Goal: Task Accomplishment & Management: Manage account settings

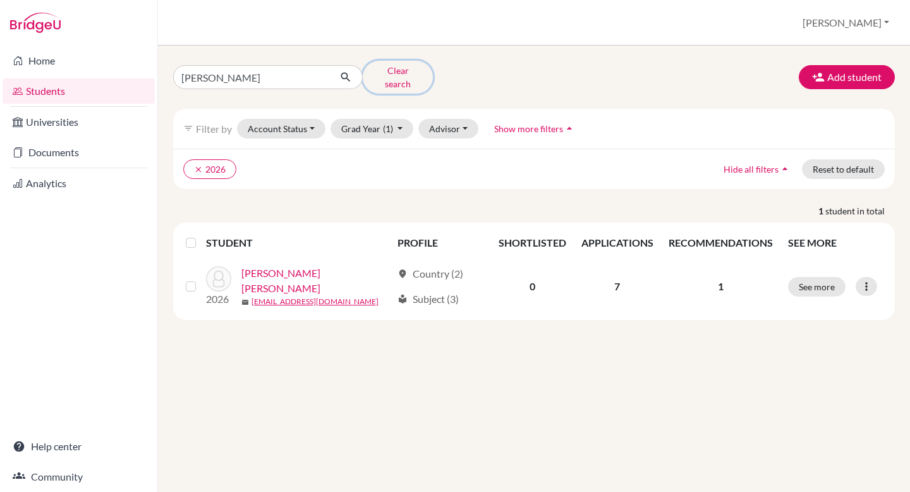
click at [387, 64] on button "Clear search" at bounding box center [398, 77] width 70 height 33
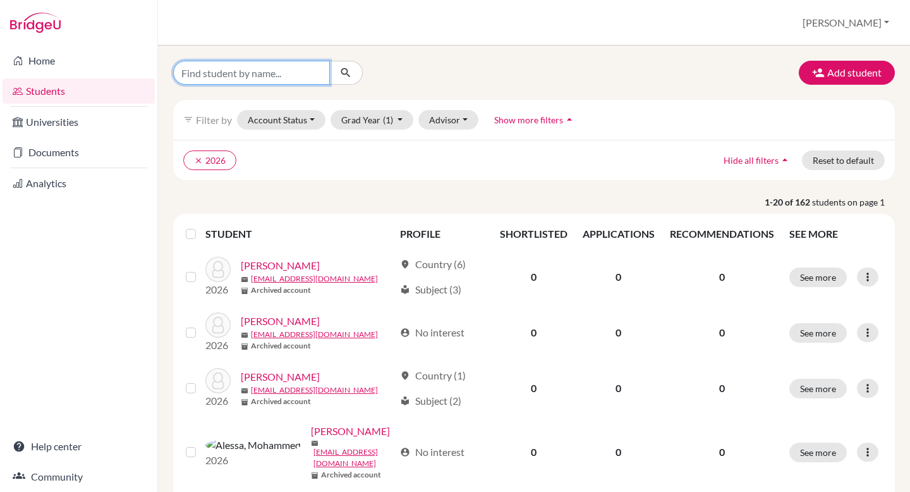
click at [224, 76] on input "Find student by name..." at bounding box center [251, 73] width 157 height 24
type input "[PERSON_NAME]"
click at [345, 73] on icon "submit" at bounding box center [345, 72] width 13 height 13
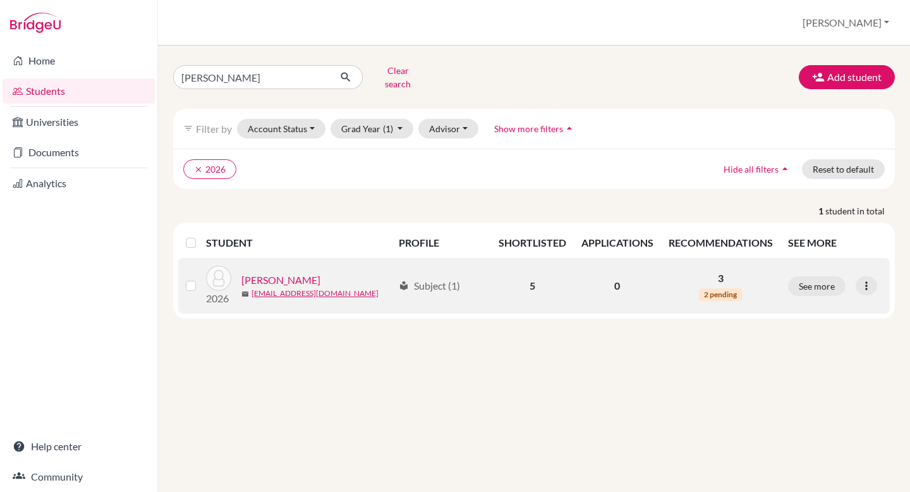
click at [280, 272] on link "[PERSON_NAME]" at bounding box center [280, 279] width 79 height 15
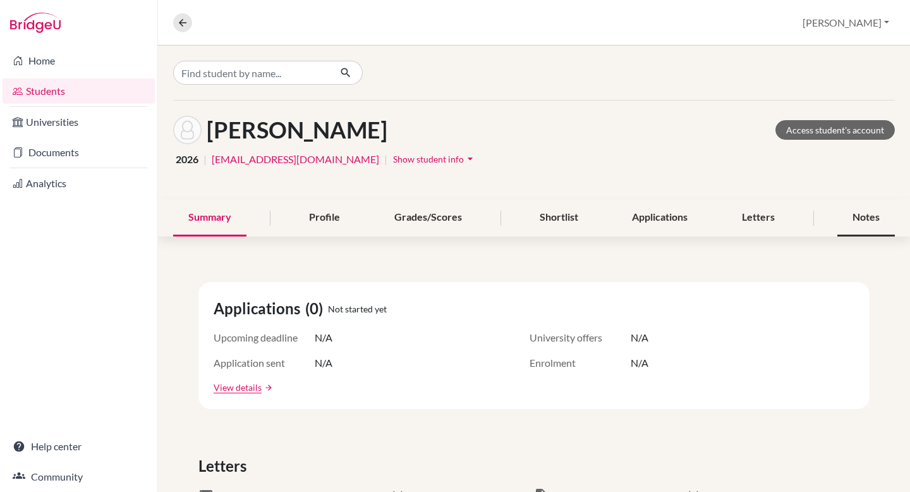
click at [758, 214] on div "Notes" at bounding box center [866, 217] width 58 height 37
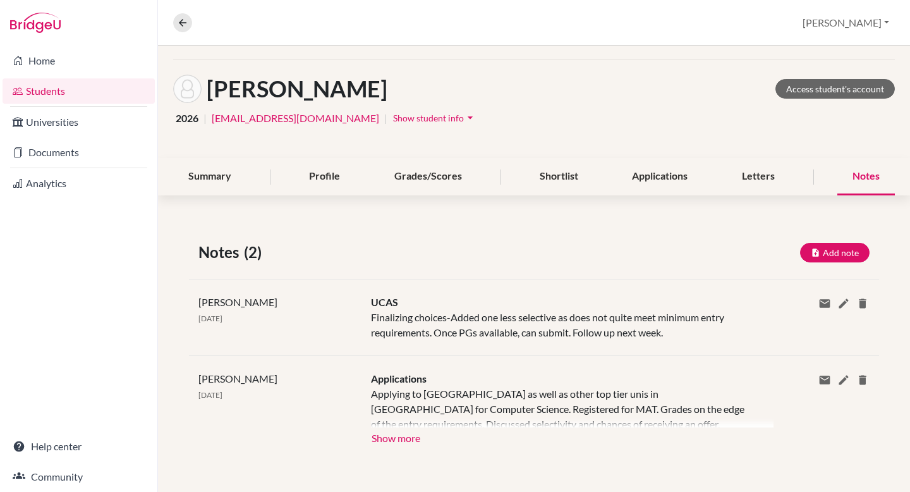
scroll to position [39, 0]
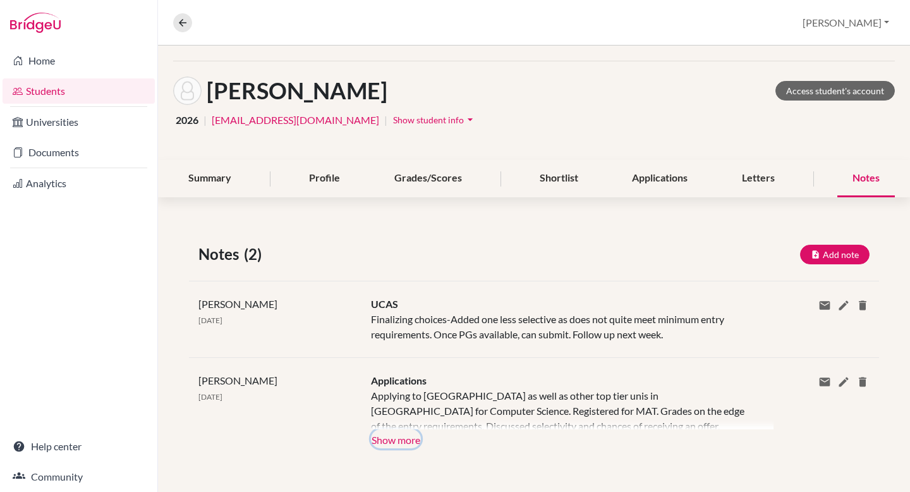
click at [413, 394] on button "Show more" at bounding box center [396, 438] width 50 height 19
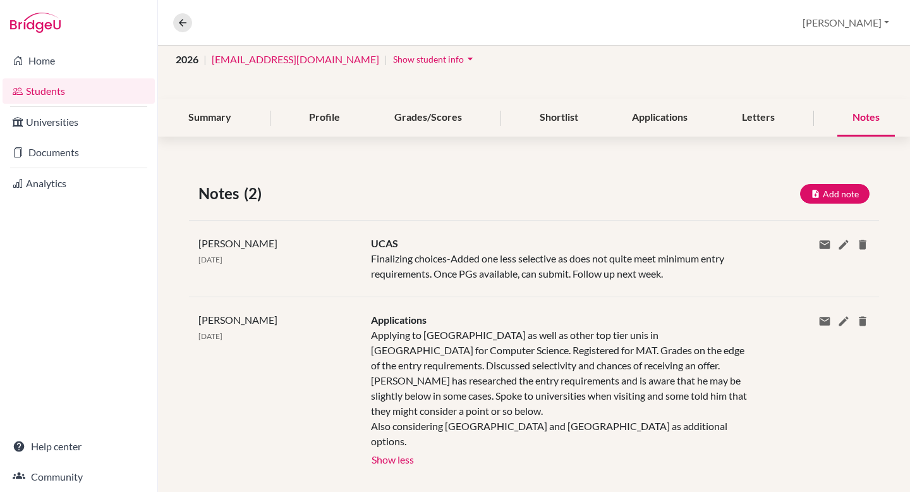
scroll to position [106, 0]
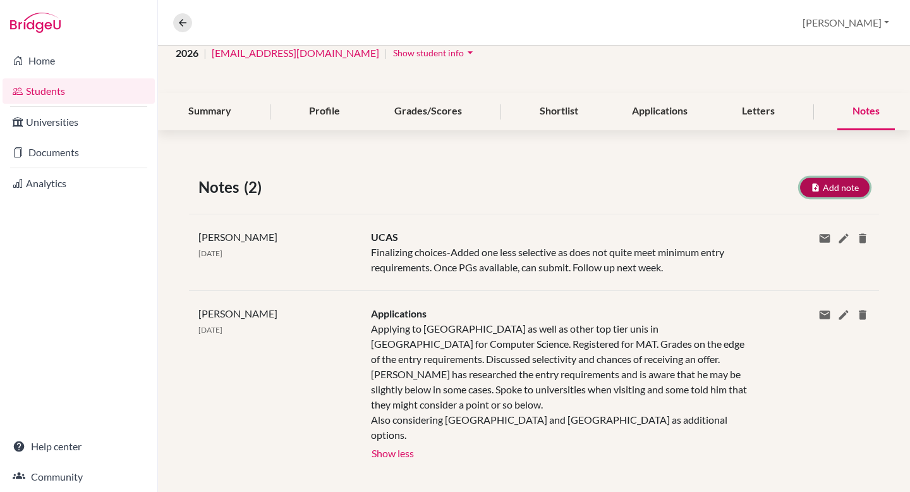
click at [758, 183] on icon "button" at bounding box center [815, 187] width 9 height 9
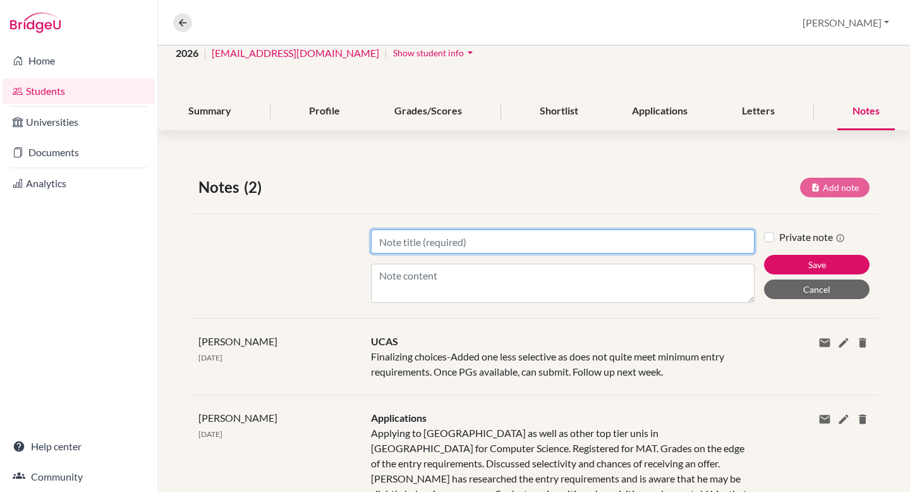
click at [511, 245] on input "Title" at bounding box center [563, 241] width 384 height 24
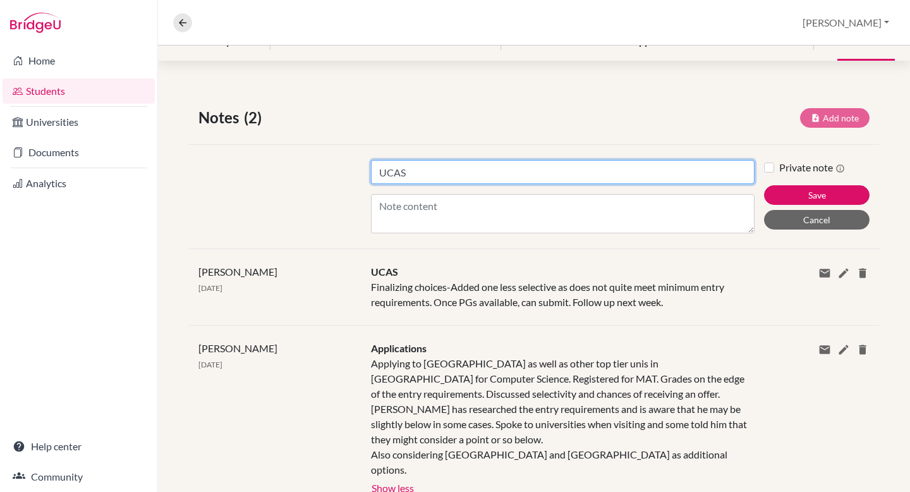
scroll to position [183, 0]
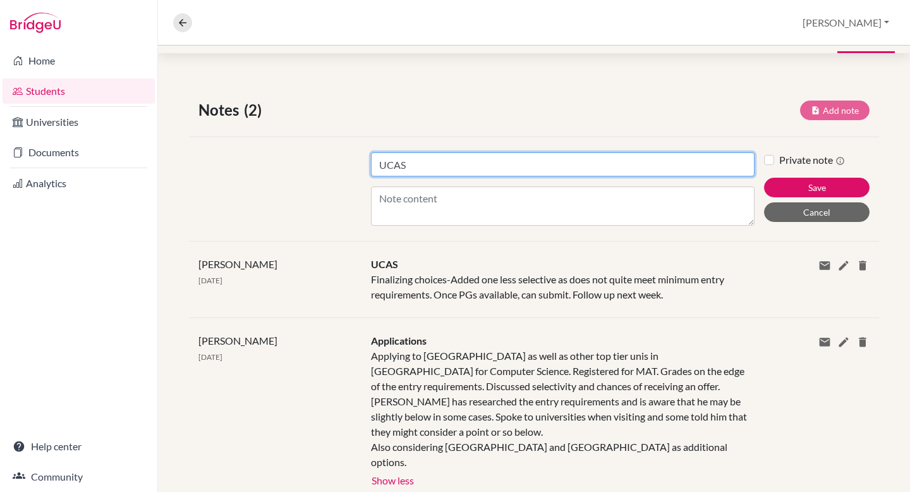
type input "UCAS"
